Goal: Find specific page/section: Find specific page/section

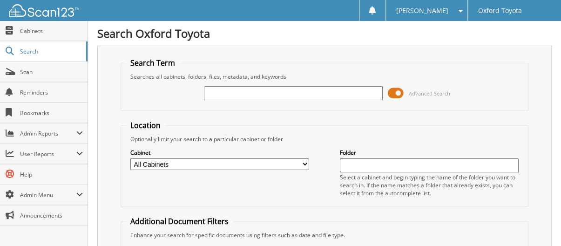
click at [259, 94] on input "text" at bounding box center [293, 93] width 179 height 14
type input "6085897"
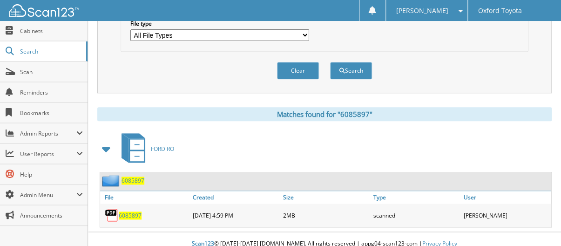
scroll to position [322, 0]
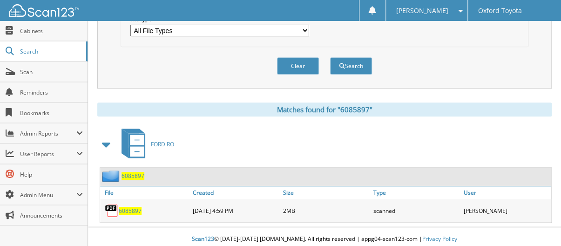
click at [131, 207] on span "6085897" at bounding box center [130, 211] width 23 height 8
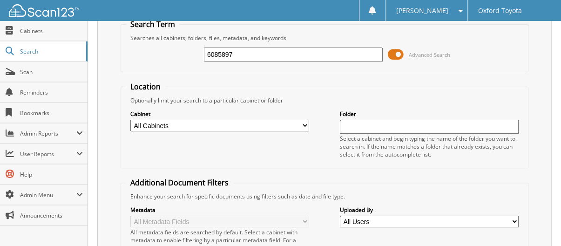
scroll to position [0, 0]
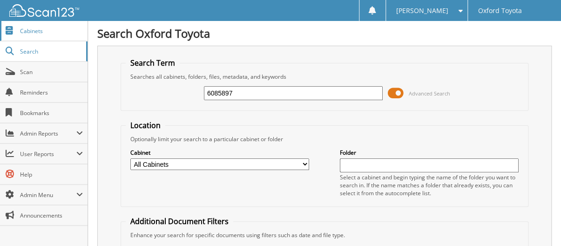
click at [39, 27] on span "Cabinets" at bounding box center [51, 31] width 63 height 8
click at [225, 92] on input "text" at bounding box center [293, 93] width 179 height 14
type input "6085897"
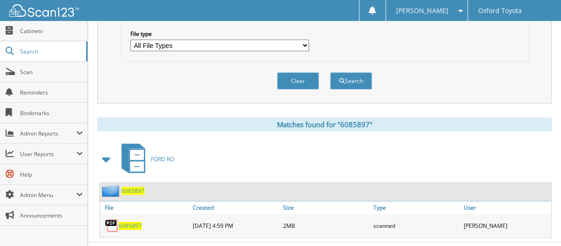
scroll to position [322, 0]
